Goal: Navigation & Orientation: Find specific page/section

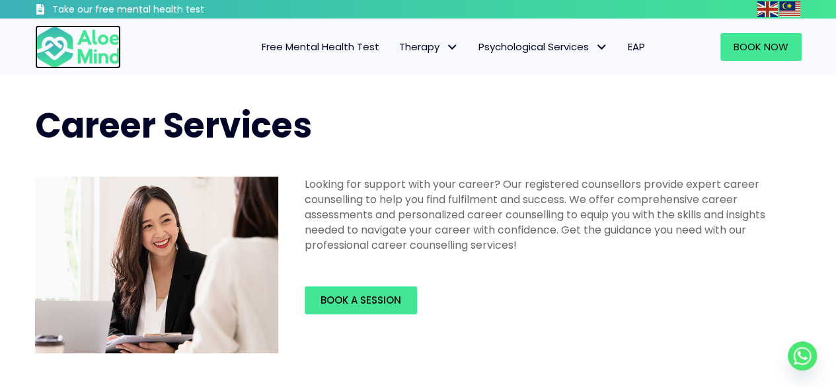
click at [77, 53] on img at bounding box center [78, 47] width 86 height 44
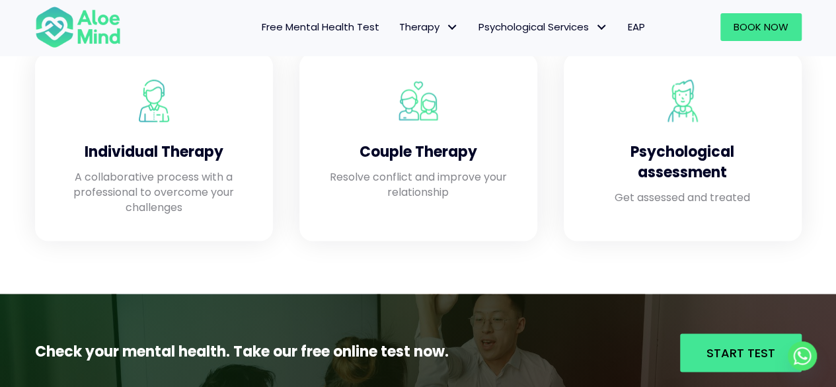
scroll to position [1217, 0]
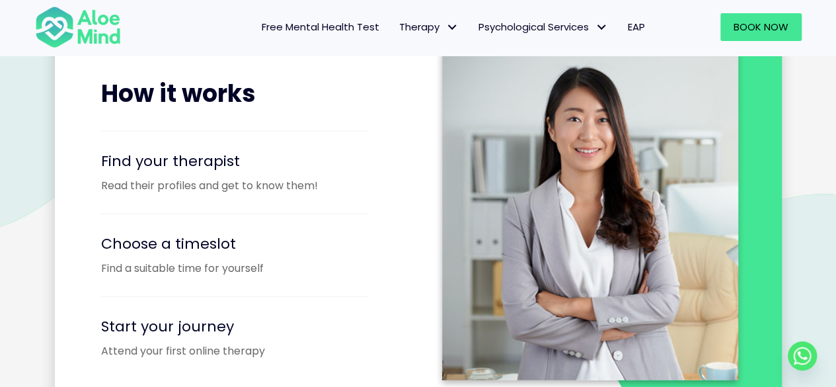
drag, startPoint x: 841, startPoint y: 19, endPoint x: 846, endPoint y: 153, distance: 134.3
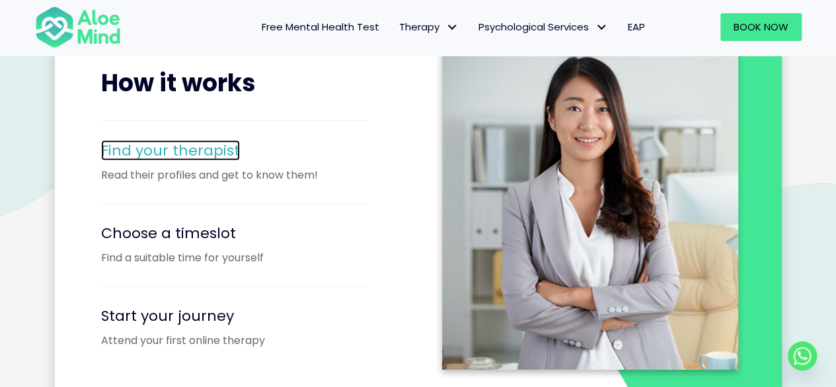
click at [197, 154] on span "Find your therapist" at bounding box center [170, 150] width 139 height 20
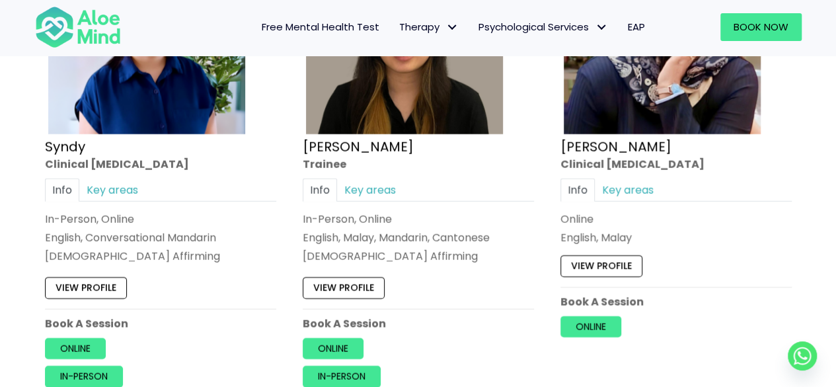
scroll to position [4192, 0]
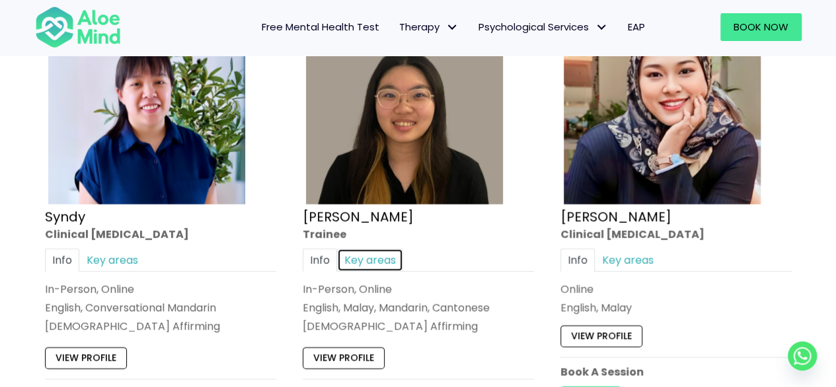
click at [372, 251] on link "Key areas" at bounding box center [370, 260] width 66 height 23
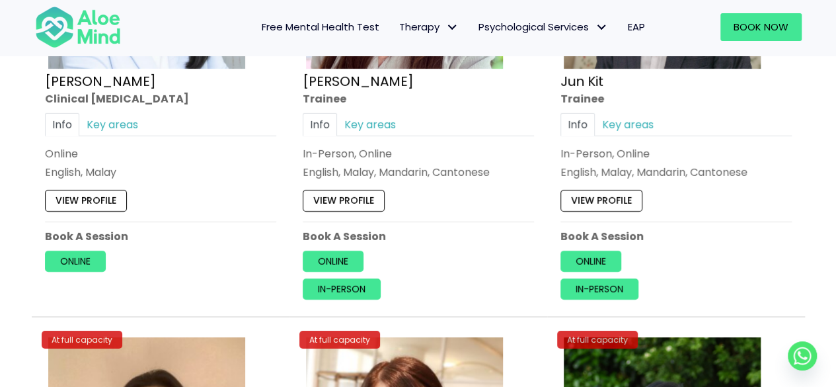
scroll to position [4798, 0]
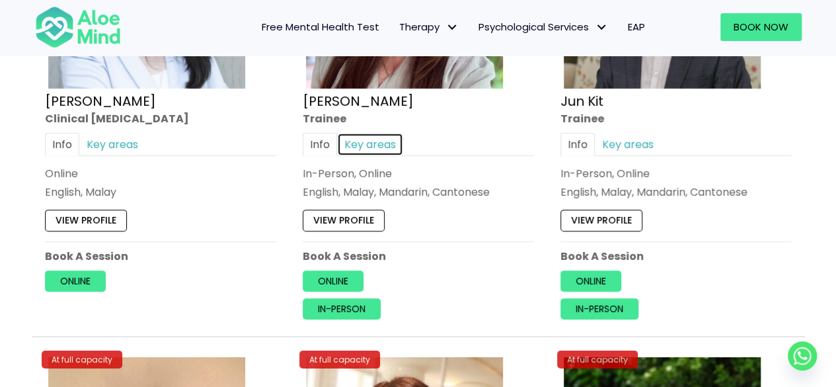
click at [387, 132] on link "Key areas" at bounding box center [370, 143] width 66 height 23
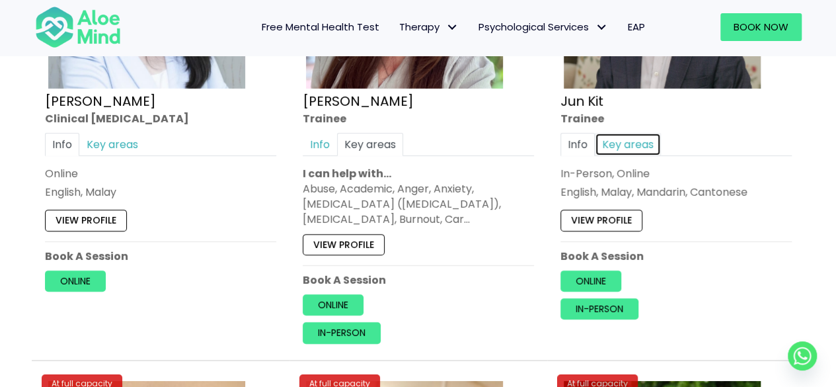
click at [645, 132] on link "Key areas" at bounding box center [628, 143] width 66 height 23
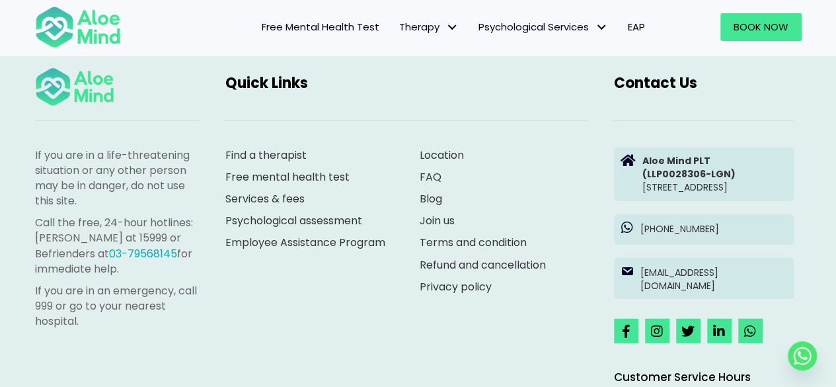
scroll to position [6671, 0]
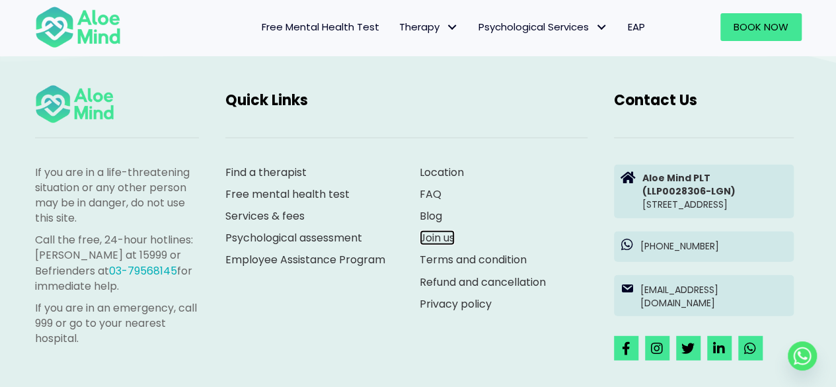
click at [442, 230] on link "Join us" at bounding box center [437, 237] width 35 height 15
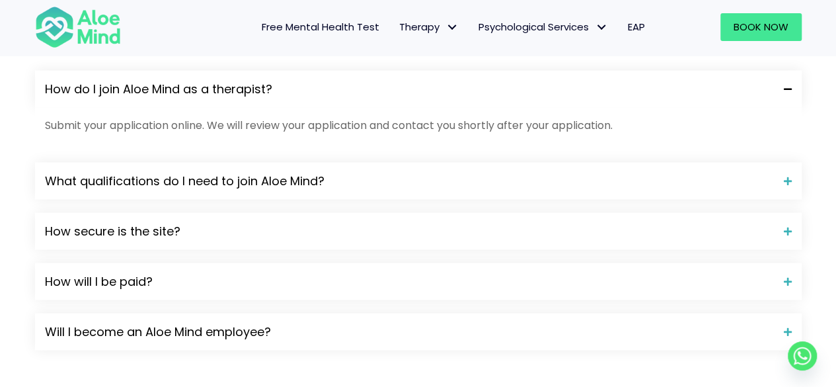
scroll to position [1222, 0]
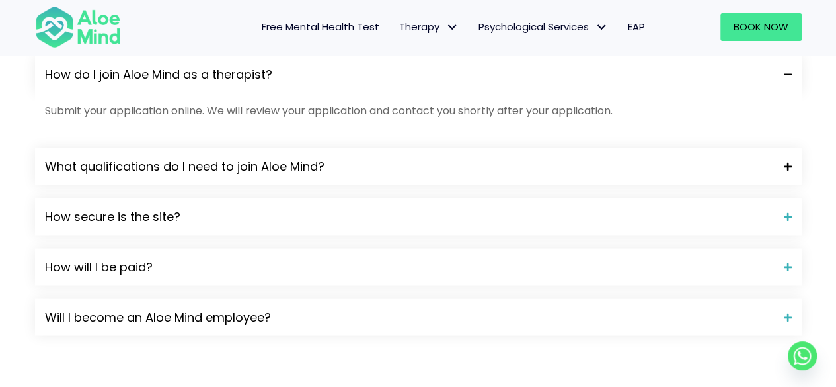
click at [784, 165] on span at bounding box center [783, 165] width 18 height 9
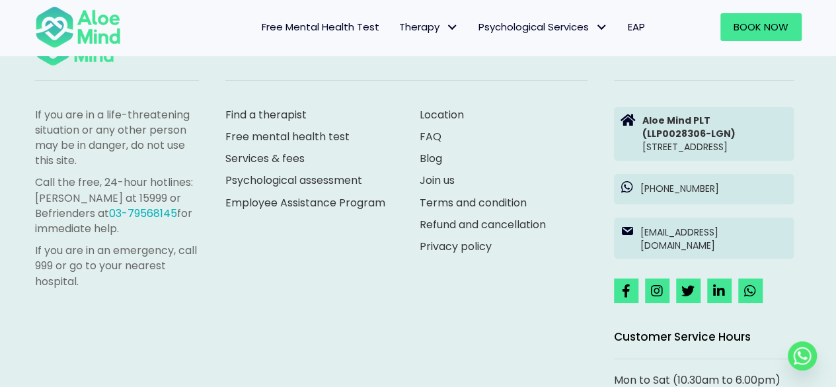
scroll to position [2477, 0]
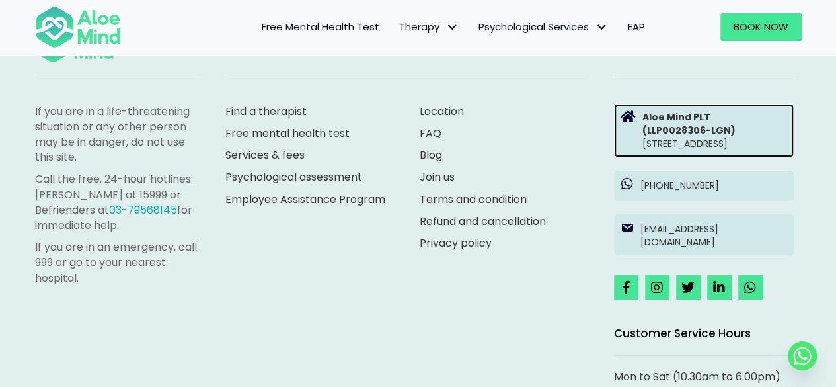
click at [698, 112] on strong "Aloe Mind PLT" at bounding box center [677, 116] width 68 height 13
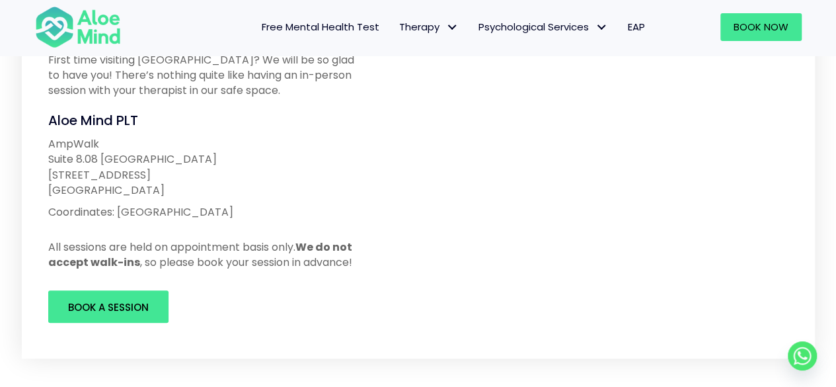
scroll to position [265, 0]
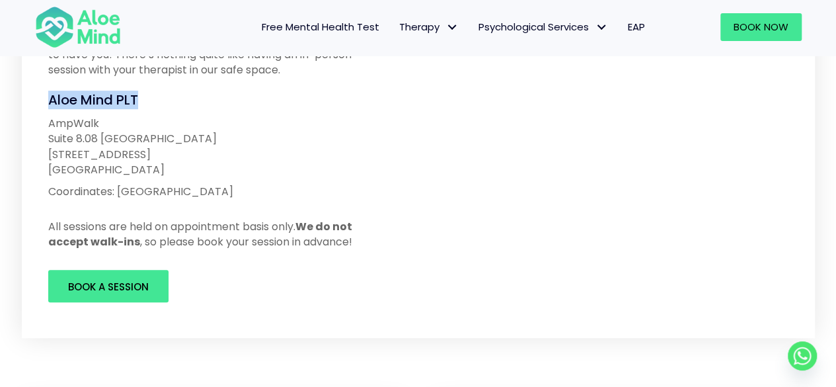
drag, startPoint x: 46, startPoint y: 101, endPoint x: 139, endPoint y: 102, distance: 92.6
click at [139, 102] on div "Aloe Mind PLT" at bounding box center [206, 100] width 342 height 19
